Goal: Task Accomplishment & Management: Manage account settings

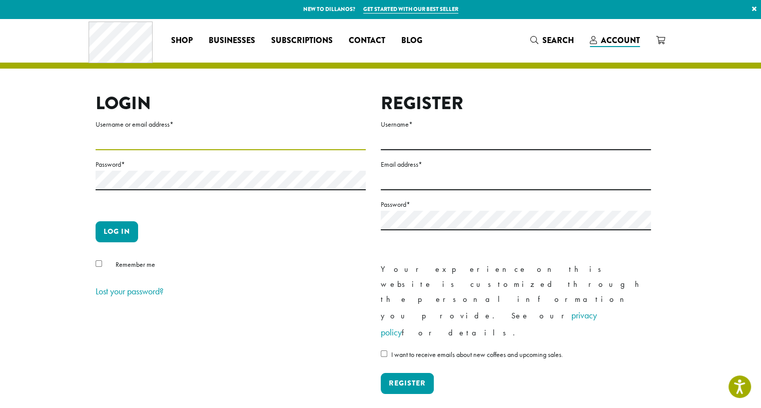
click at [134, 139] on input "Username or email address *" at bounding box center [231, 141] width 270 height 20
type input "********"
click at [121, 232] on button "Log in" at bounding box center [117, 231] width 43 height 21
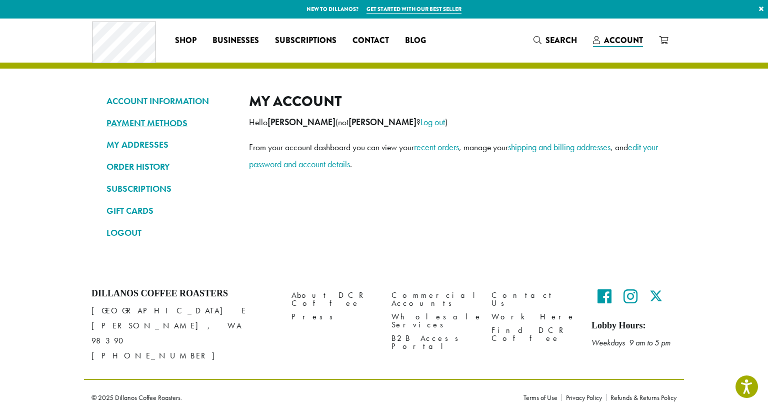
click at [164, 124] on link "PAYMENT METHODS" at bounding box center [171, 123] width 128 height 17
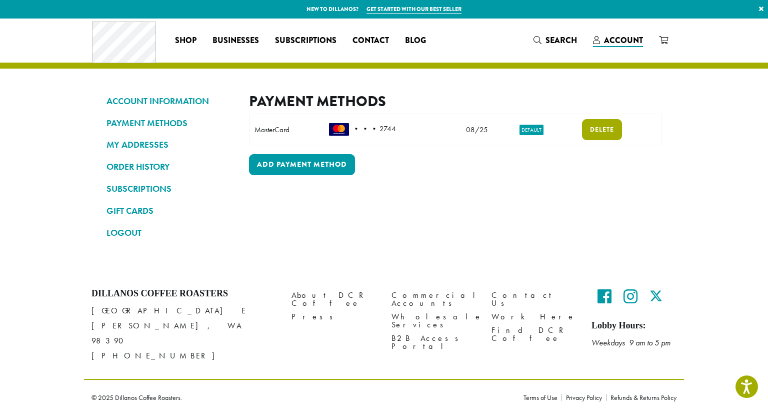
click at [596, 198] on div "Payment Methods Note: If you need to update a card number or expiration date, p…" at bounding box center [455, 171] width 413 height 157
click at [605, 125] on link "Delete" at bounding box center [602, 129] width 40 height 21
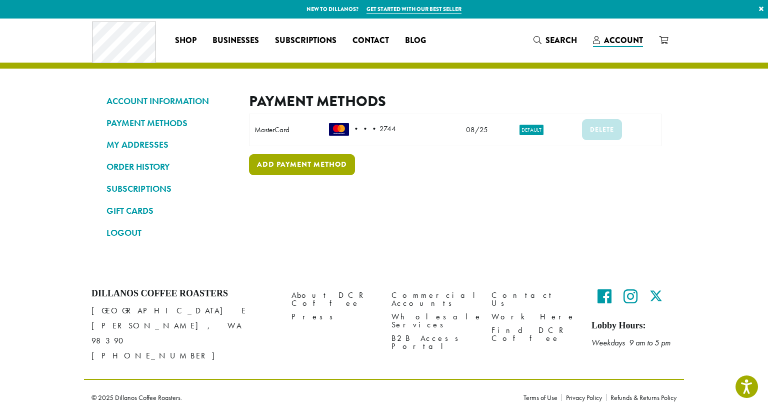
click at [317, 165] on link "Add payment method" at bounding box center [302, 164] width 106 height 21
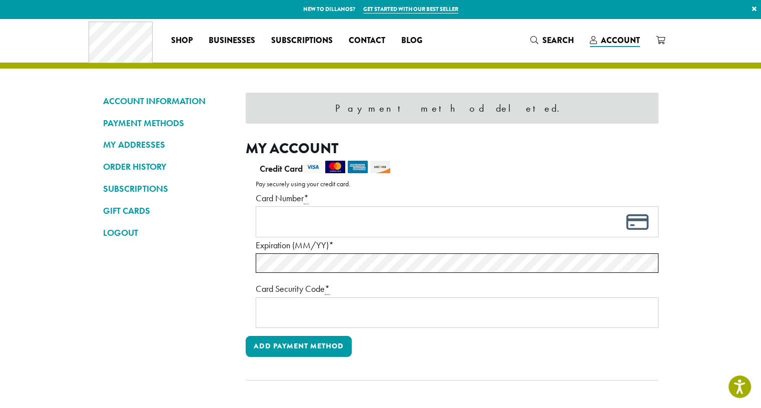
click at [265, 232] on div "Payment Info" at bounding box center [457, 221] width 403 height 31
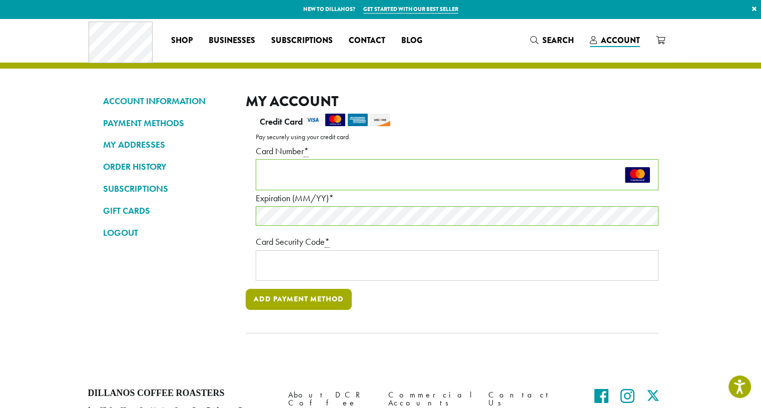
click at [298, 300] on button "Add payment method" at bounding box center [299, 299] width 106 height 21
